Goal: Find specific page/section: Find specific page/section

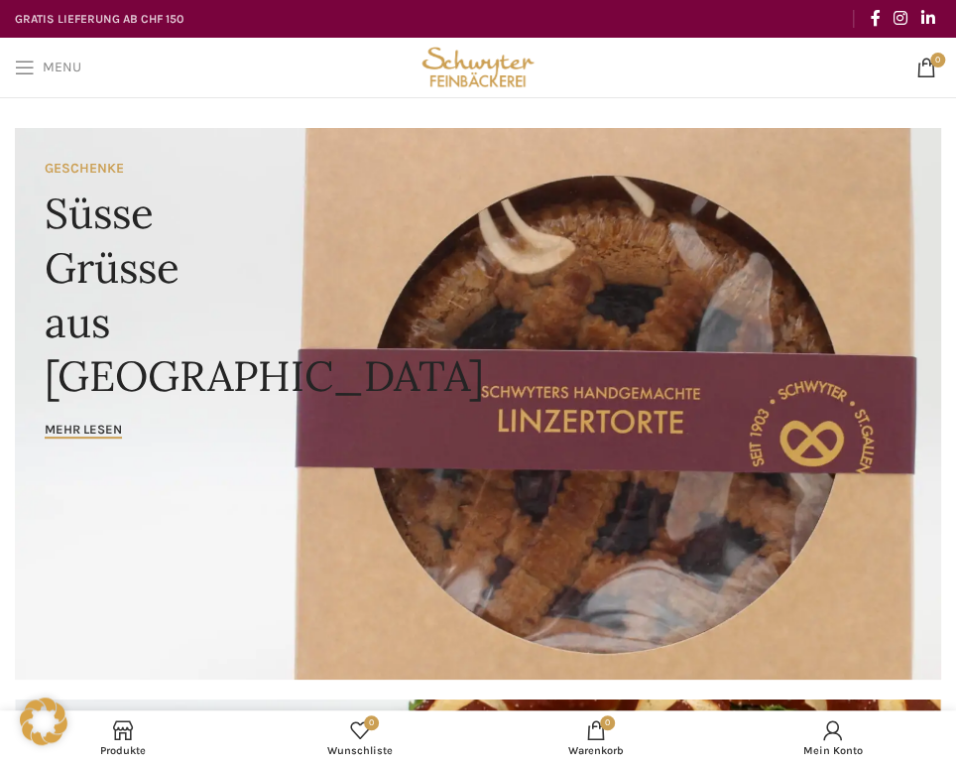
click at [15, 61] on span "Open mobile menu" at bounding box center [25, 68] width 20 height 20
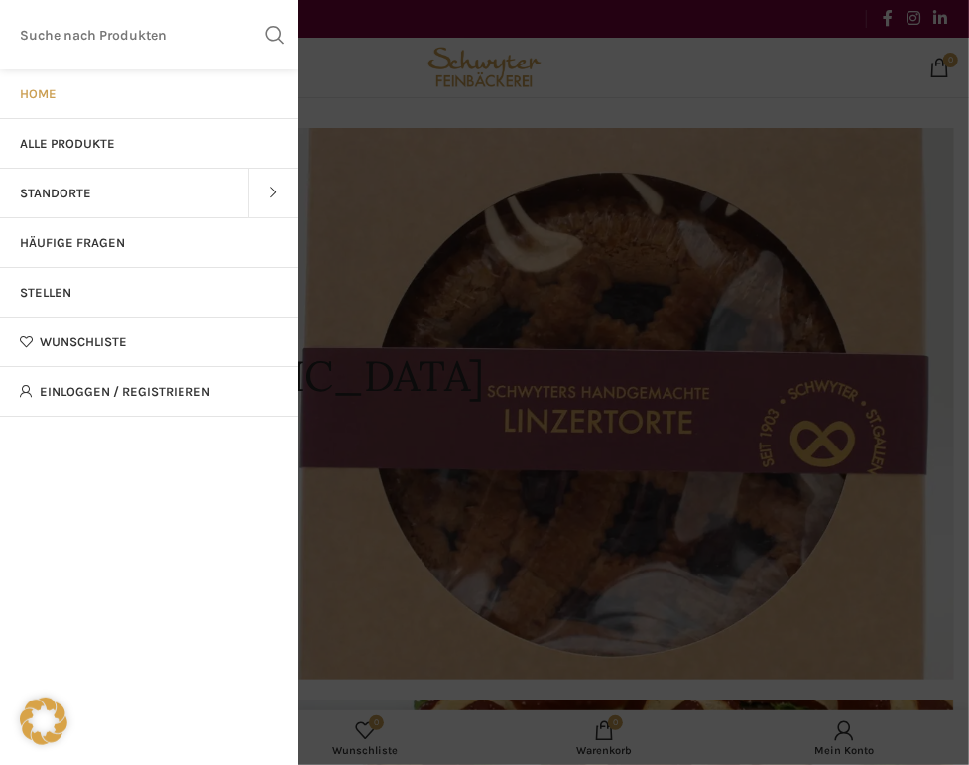
click at [288, 208] on span at bounding box center [273, 194] width 50 height 50
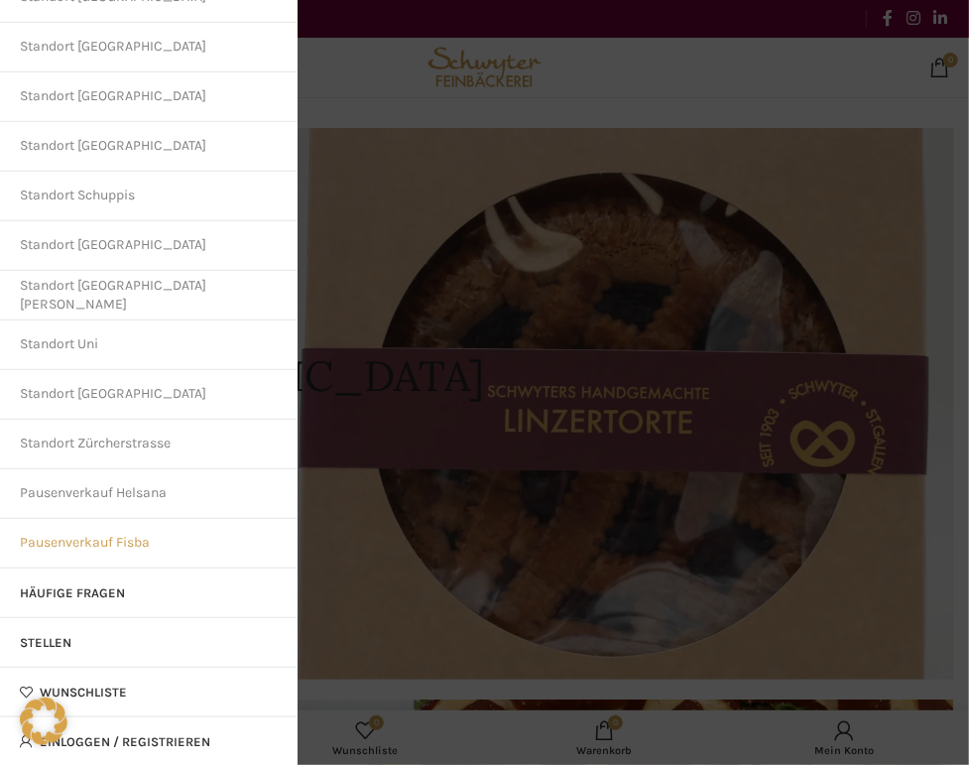
scroll to position [644, 0]
click at [127, 199] on link "Standort Schuppis" at bounding box center [148, 195] width 297 height 50
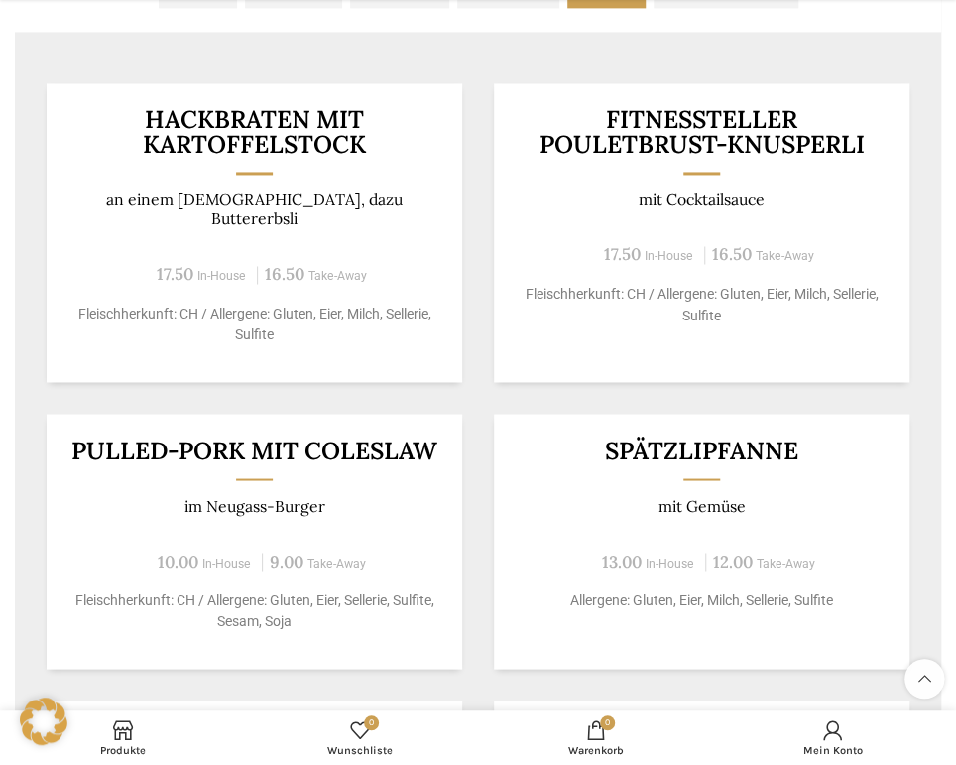
scroll to position [1081, 0]
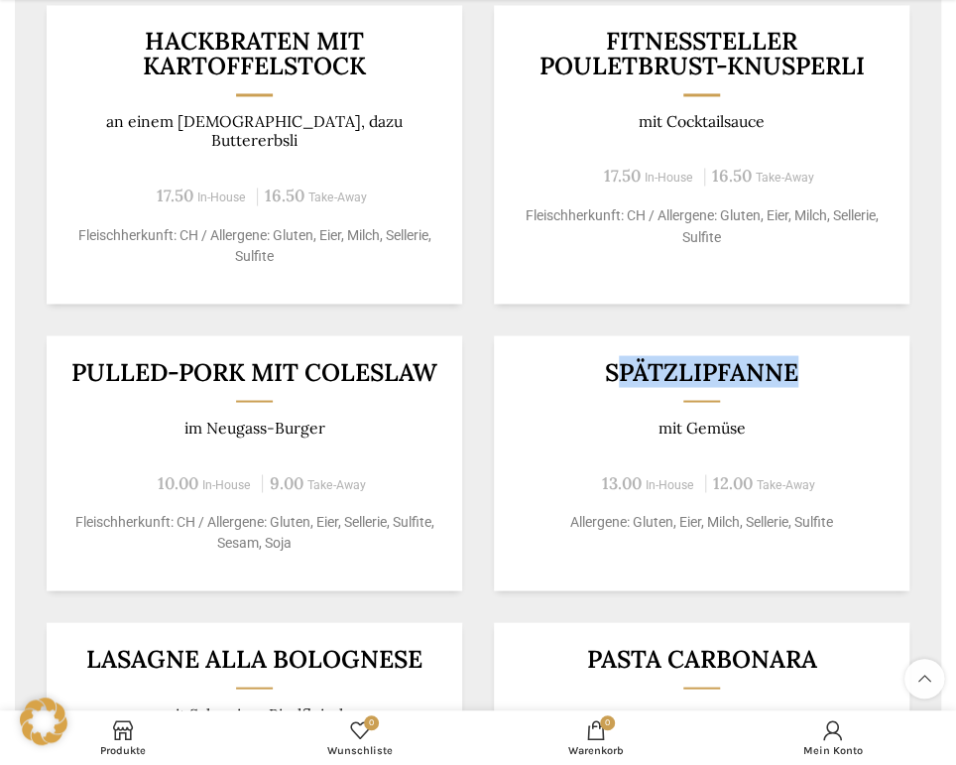
drag, startPoint x: 623, startPoint y: 347, endPoint x: 852, endPoint y: 336, distance: 229.3
click at [852, 336] on div "Spätzlipfanne mit Gemüse 13.00 In-House 12.00 Take-Away Allergene: Gluten, Eier…" at bounding box center [701, 462] width 415 height 255
click at [823, 428] on div "Spätzlipfanne mit Gemüse 13.00 In-House 12.00 Take-Away Allergene: Gluten, Eier…" at bounding box center [701, 462] width 415 height 255
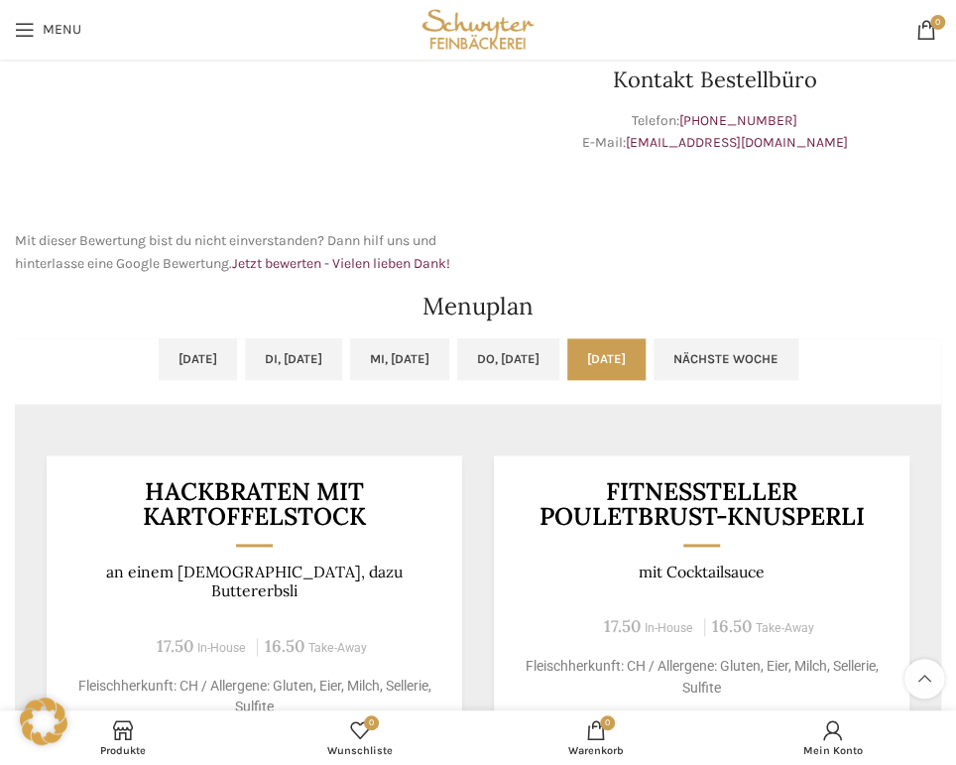
scroll to position [901, 0]
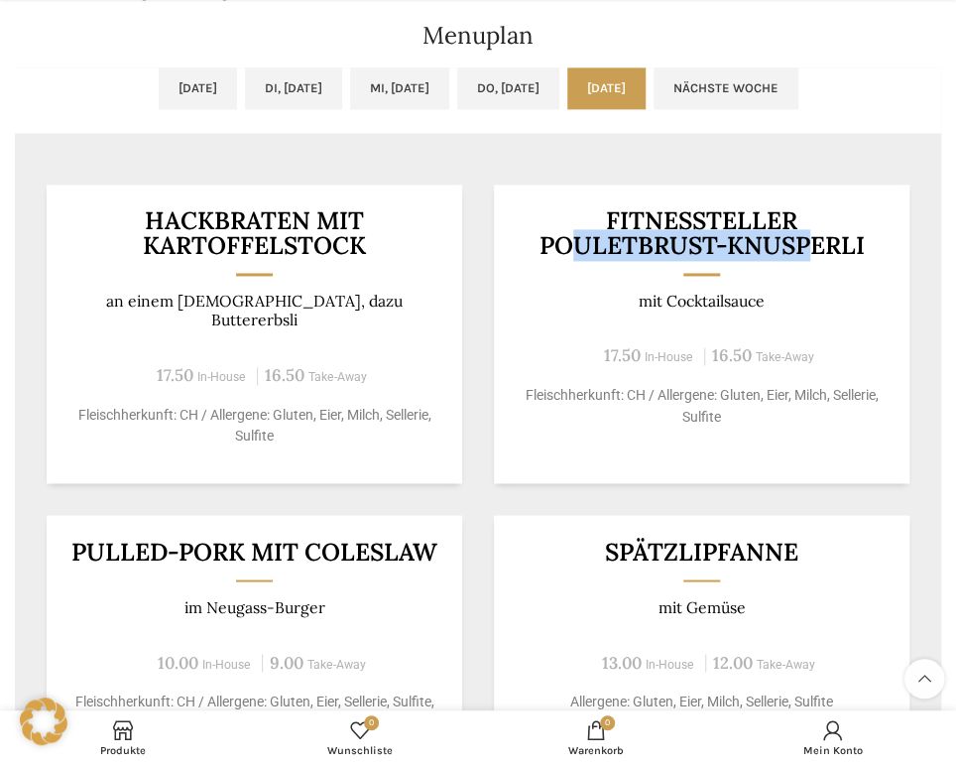
drag, startPoint x: 574, startPoint y: 227, endPoint x: 802, endPoint y: 227, distance: 228.1
click at [802, 227] on h3 "Fitnessteller Pouletbrust-Knusperli" at bounding box center [702, 232] width 367 height 49
click at [837, 272] on div "Fitnessteller Pouletbrust-Knusperli mit Cocktailsauce 17.50 In-House 16.50 Take…" at bounding box center [701, 333] width 415 height 298
drag, startPoint x: 565, startPoint y: 250, endPoint x: 762, endPoint y: 247, distance: 196.4
click at [762, 247] on h3 "Fitnessteller Pouletbrust-Knusperli" at bounding box center [702, 232] width 367 height 49
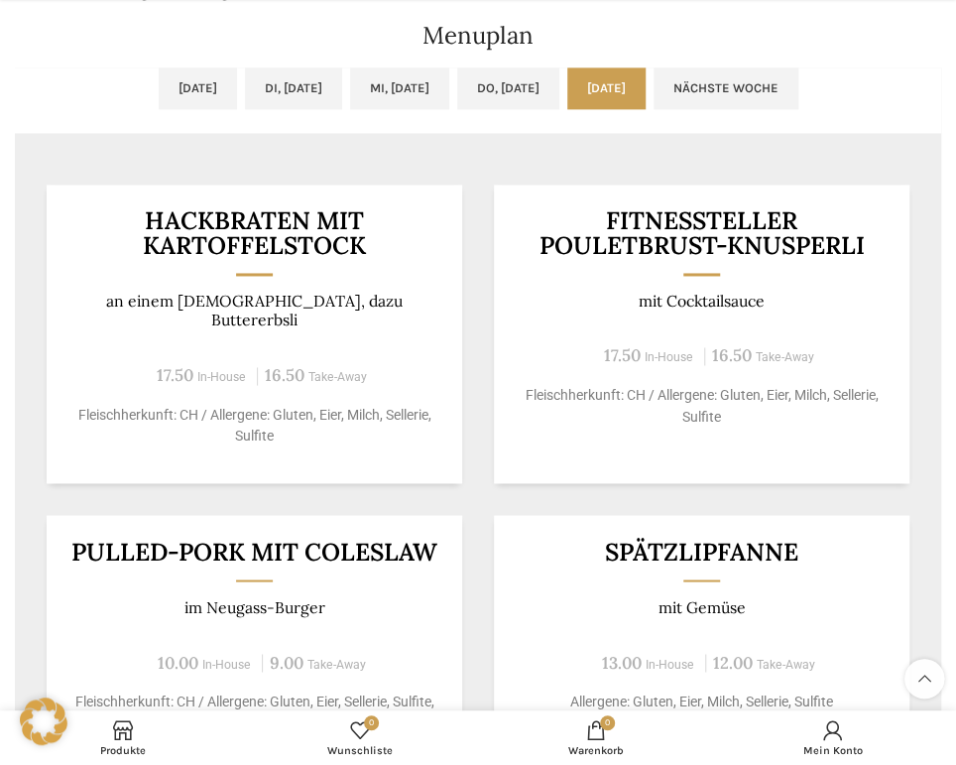
click at [792, 259] on div "Fitnessteller Pouletbrust-Knusperli mit Cocktailsauce 17.50 In-House 16.50 Take…" at bounding box center [701, 333] width 415 height 298
click at [706, 295] on p "mit Cocktailsauce" at bounding box center [702, 301] width 367 height 19
